Goal: Ask a question: Seek information or help from site administrators or community

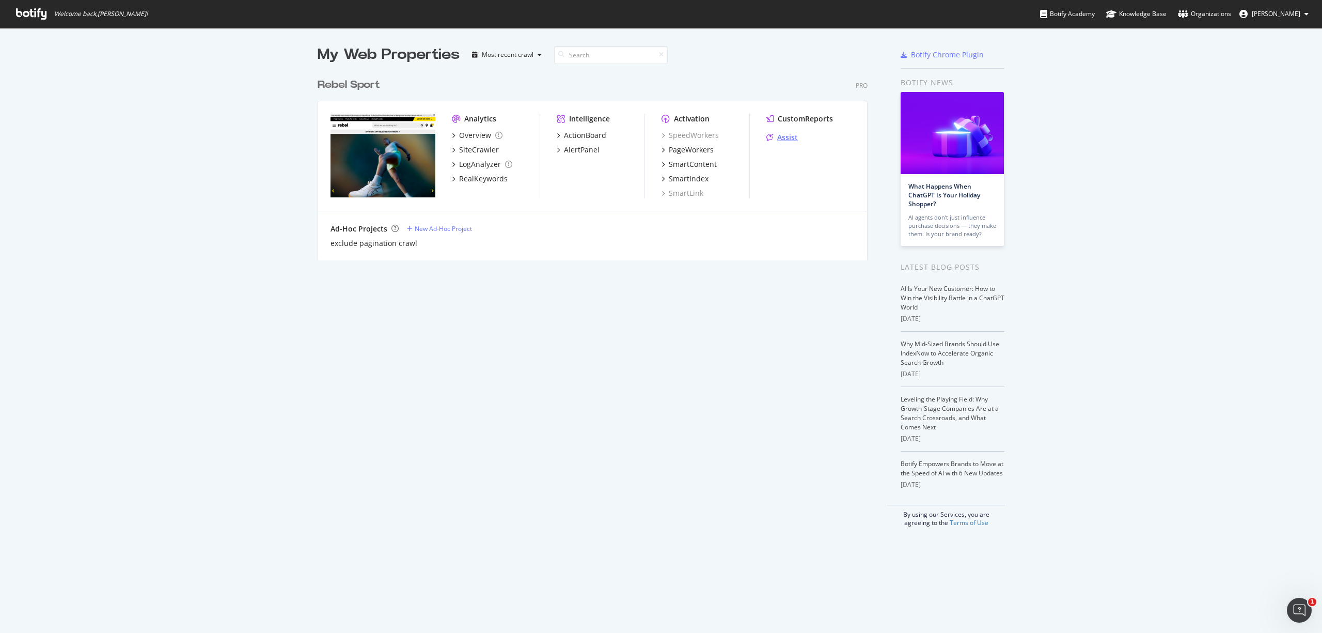
click at [783, 137] on div "Assist" at bounding box center [787, 137] width 21 height 10
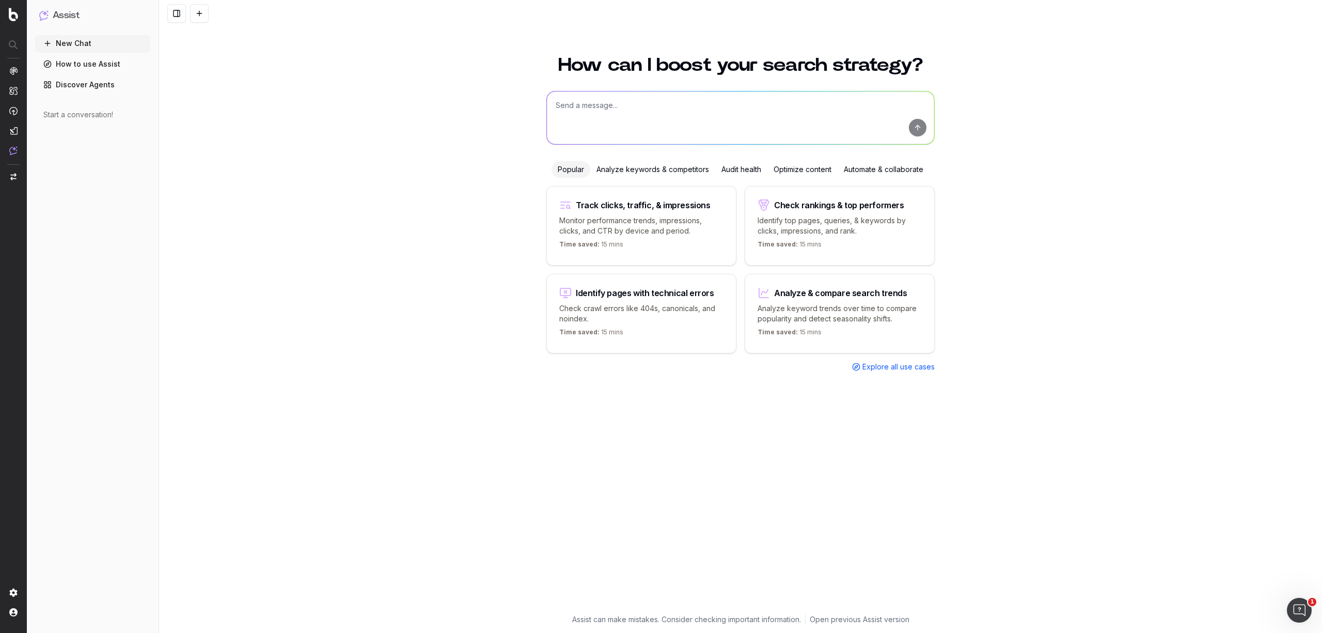
click at [785, 166] on div "Optimize content" at bounding box center [803, 169] width 70 height 17
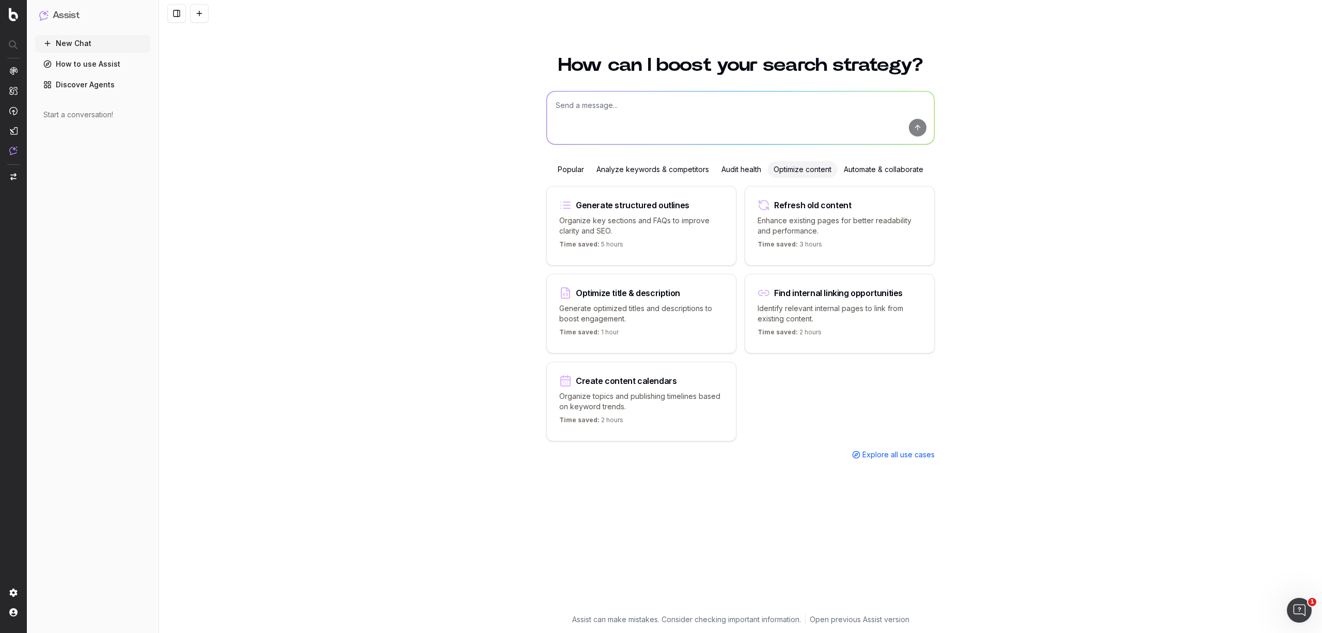
click at [693, 111] on textarea at bounding box center [740, 117] width 387 height 53
type textarea "what are the trending content topics around running that could be turned into b…"
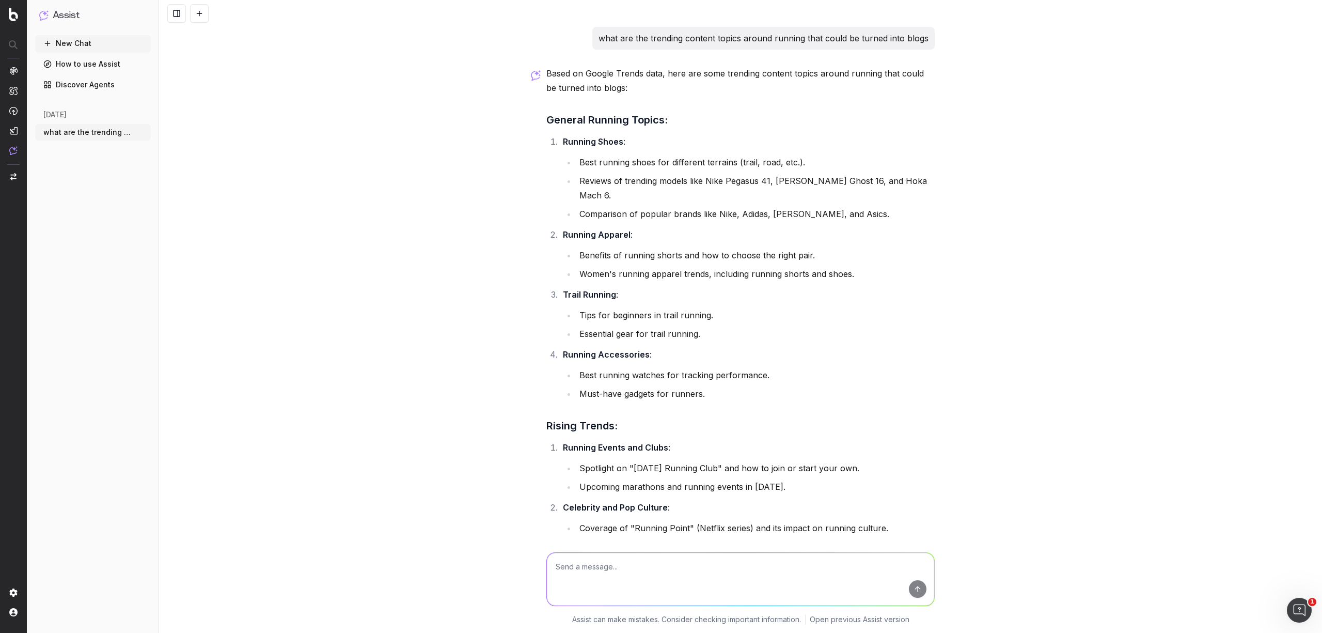
click at [68, 43] on button "New Chat" at bounding box center [93, 43] width 116 height 17
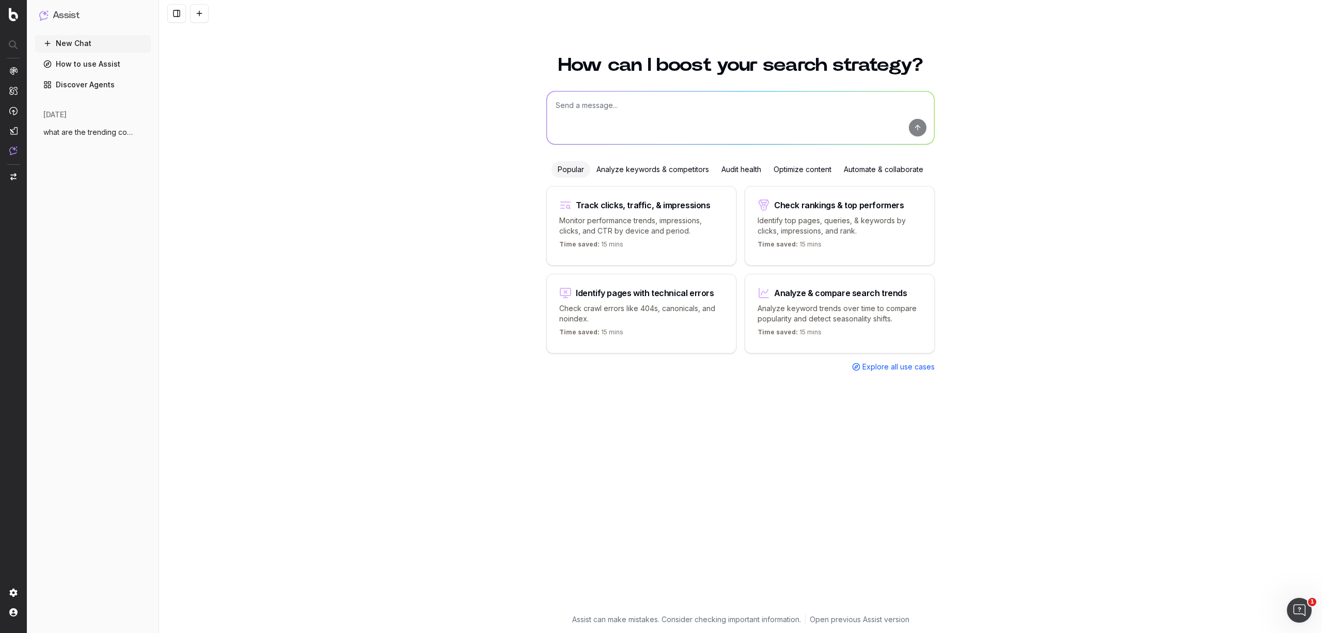
click at [808, 164] on div "Optimize content" at bounding box center [803, 169] width 70 height 17
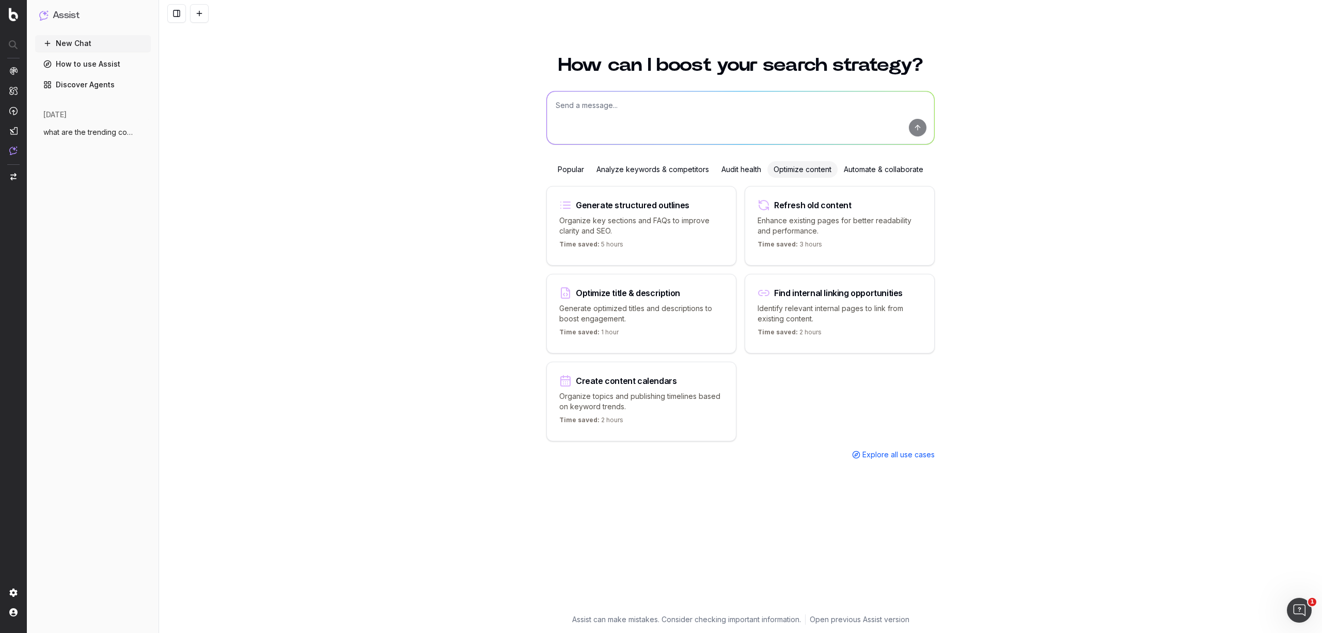
click at [705, 318] on p "Generate optimized titles and descriptions to boost engagement." at bounding box center [641, 313] width 164 height 21
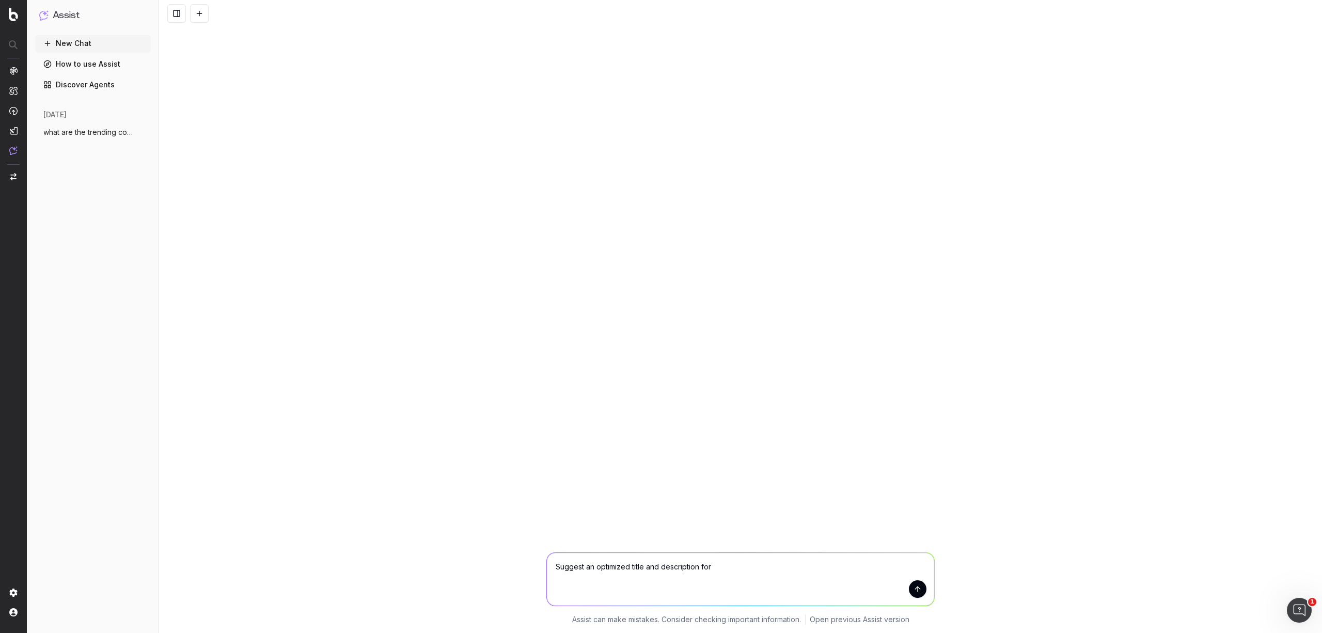
paste textarea "Sam Kerr Collection/ Nike Mecurial Superfly"
type textarea "Suggest an optimized title and description for Sam Kerr Collection/ Nike Mecuri…"
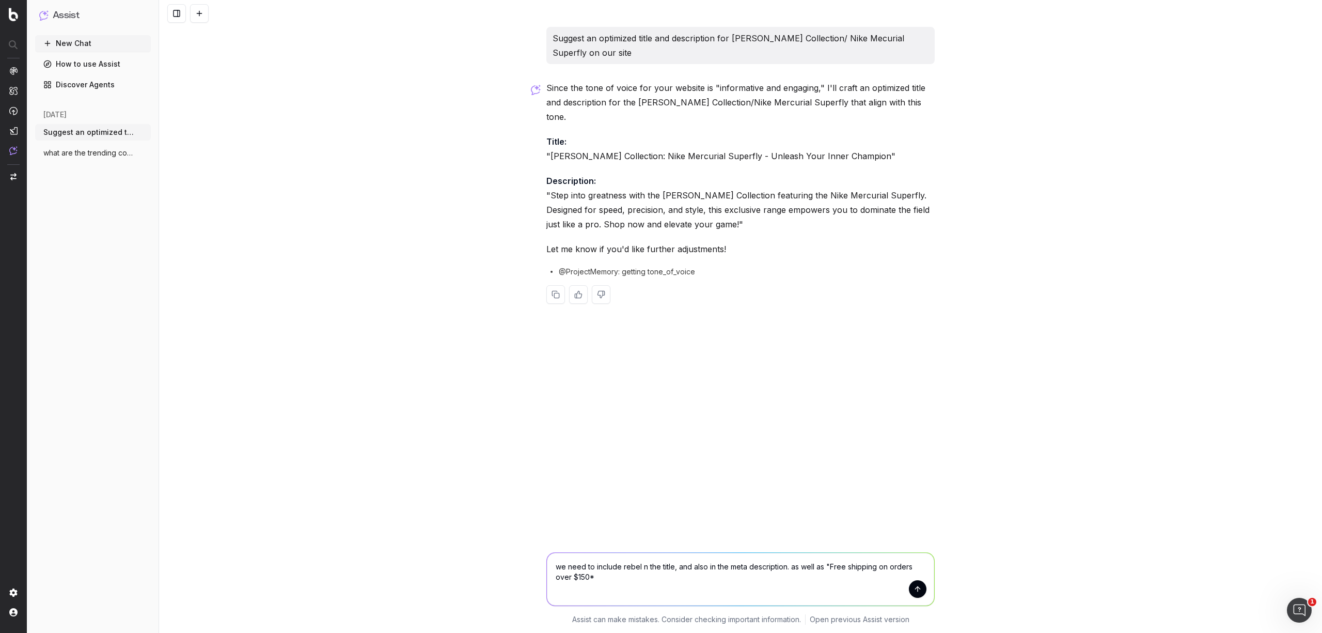
type textarea "we need to include rebel n the title, and also in the meta description. as well…"
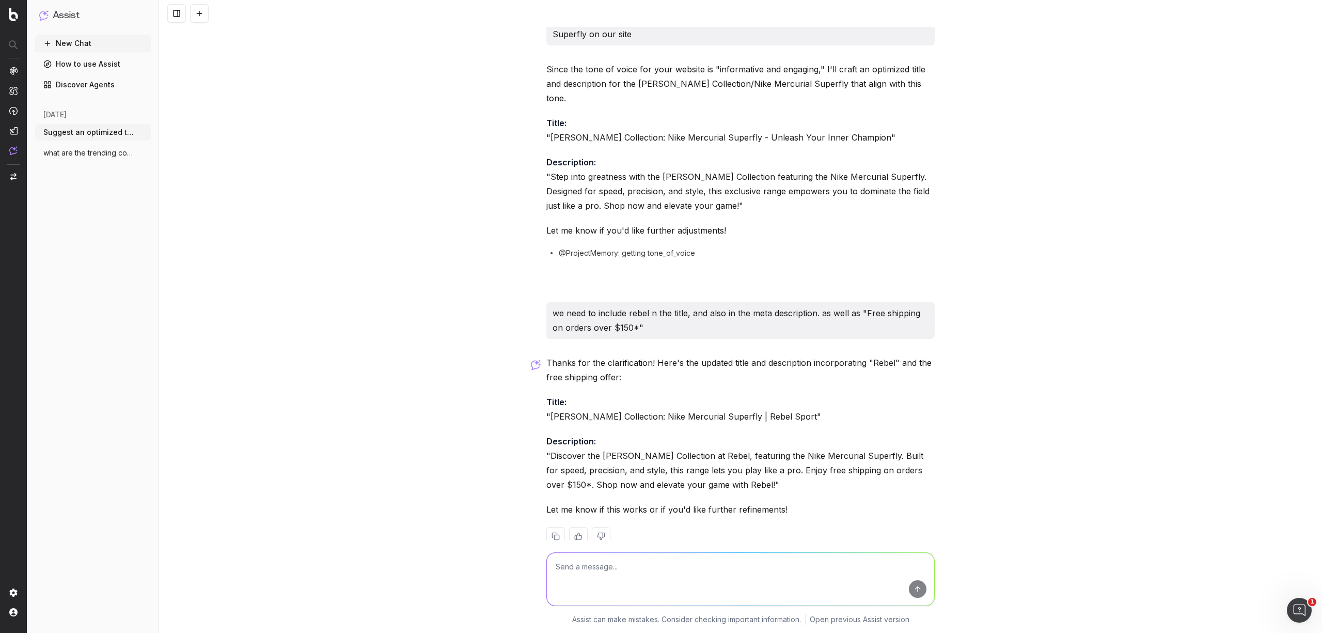
scroll to position [26, 0]
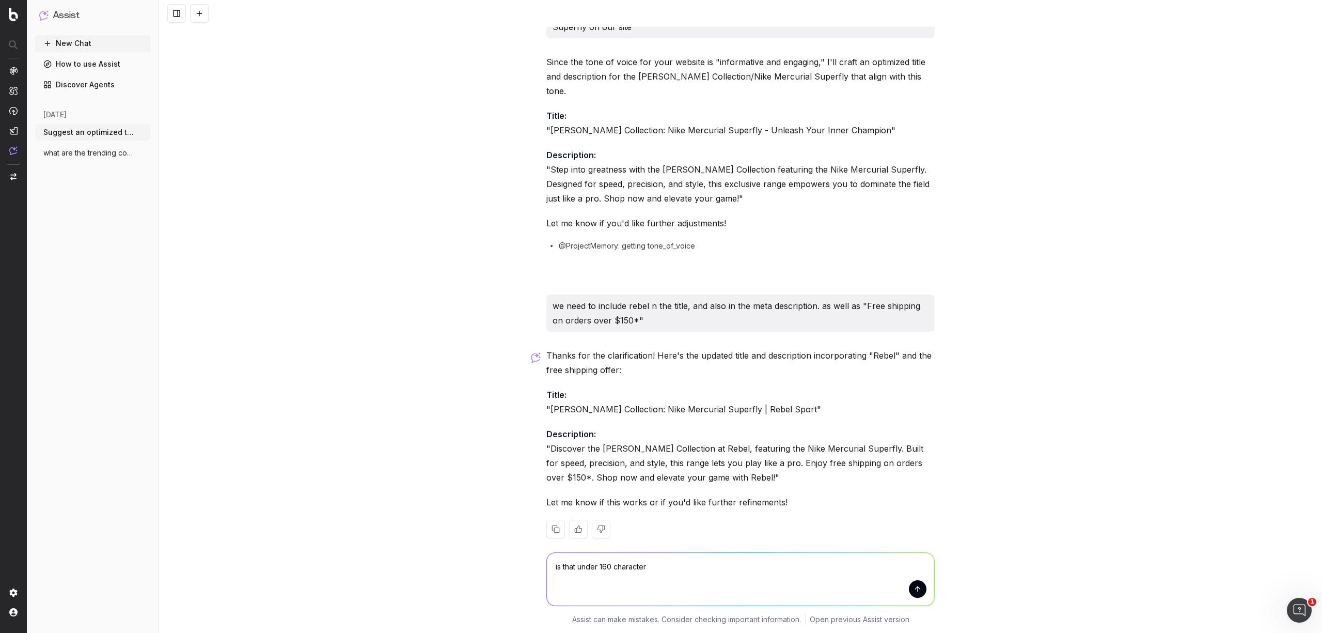
type textarea "is that under 160 characters"
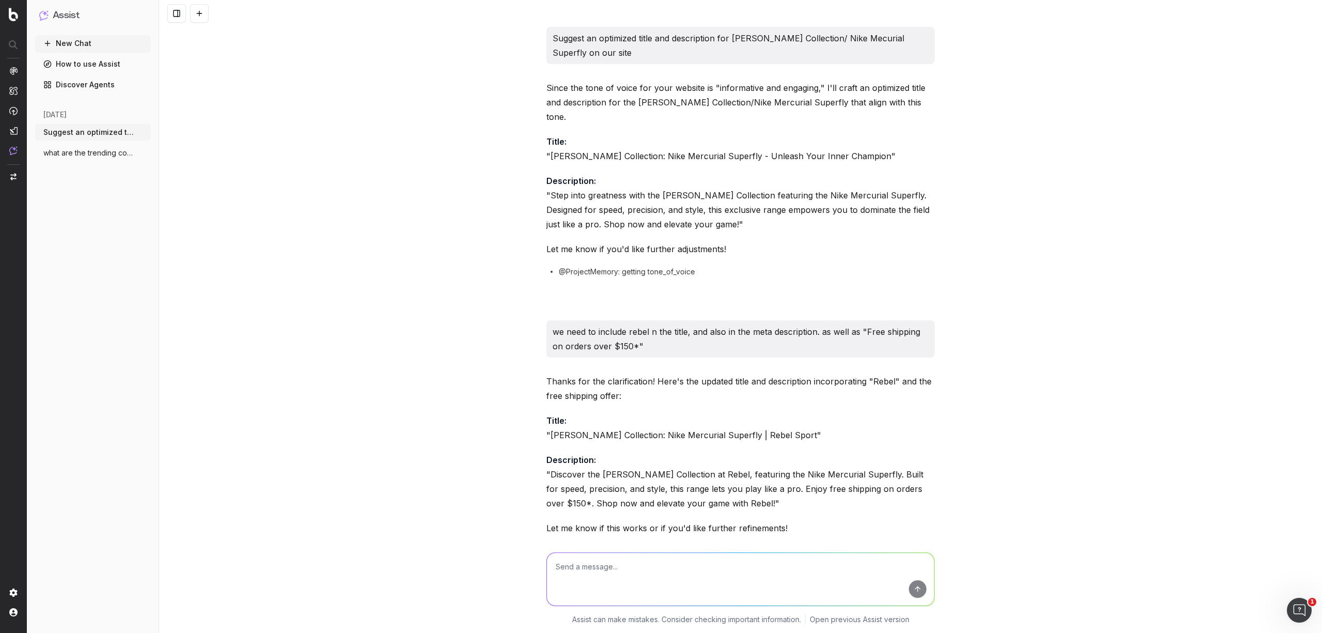
scroll to position [377, 0]
